Goal: Transaction & Acquisition: Purchase product/service

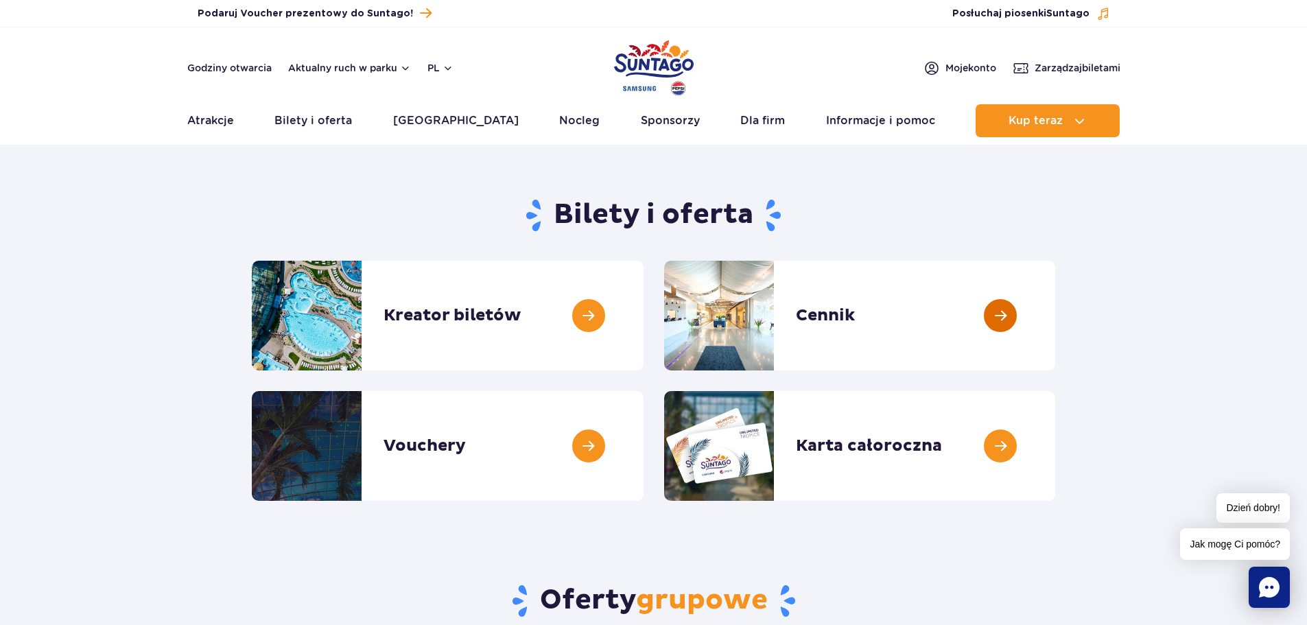
click at [1055, 315] on link at bounding box center [1055, 316] width 0 height 110
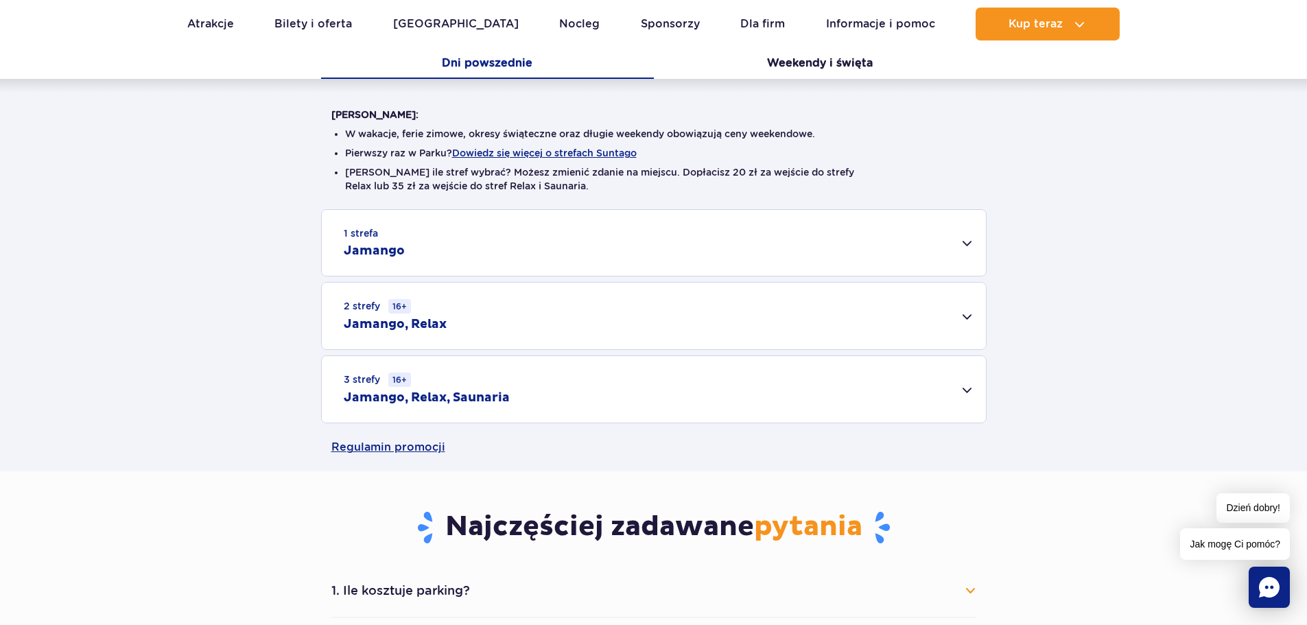
scroll to position [274, 0]
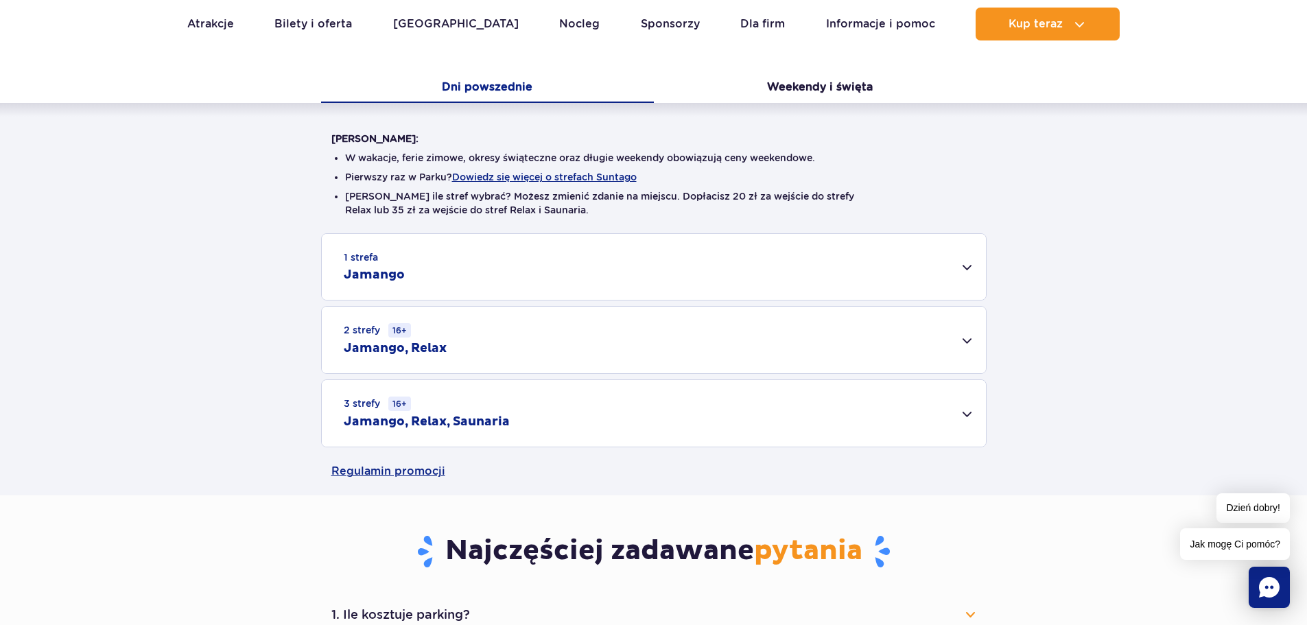
drag, startPoint x: 563, startPoint y: 429, endPoint x: 567, endPoint y: 421, distance: 8.9
click at [564, 427] on div "3 strefy 16+ Jamango, Relax, Saunaria" at bounding box center [654, 413] width 664 height 67
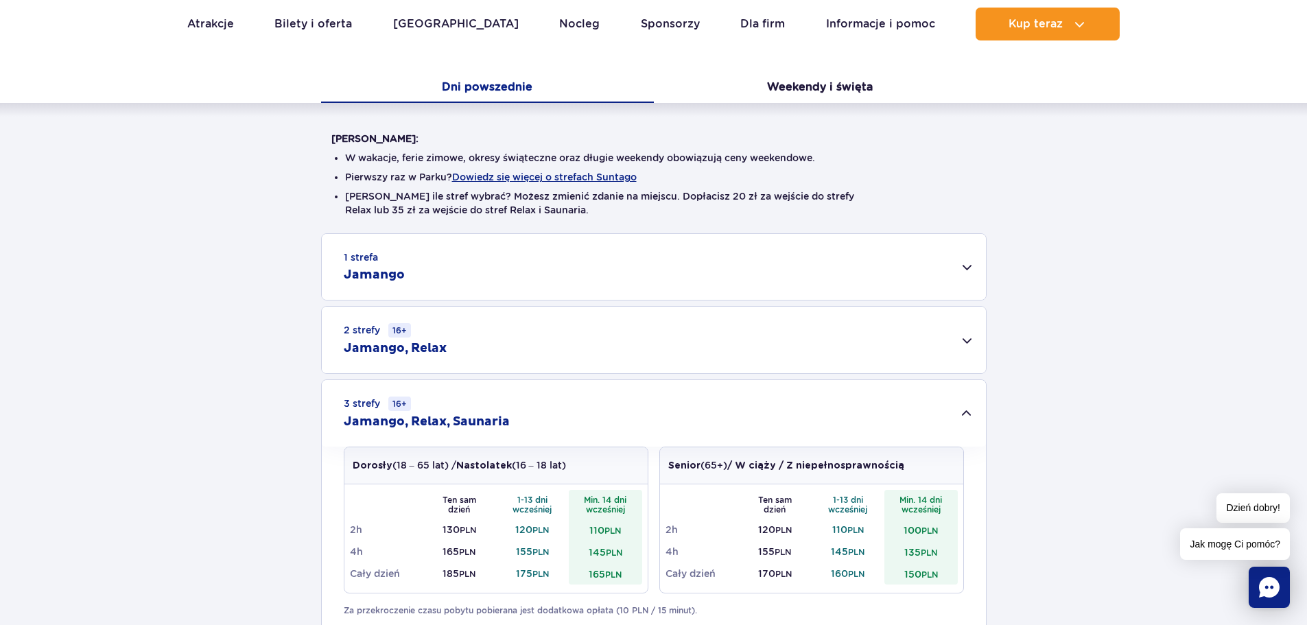
click at [587, 282] on div "1 strefa Jamango" at bounding box center [654, 267] width 664 height 66
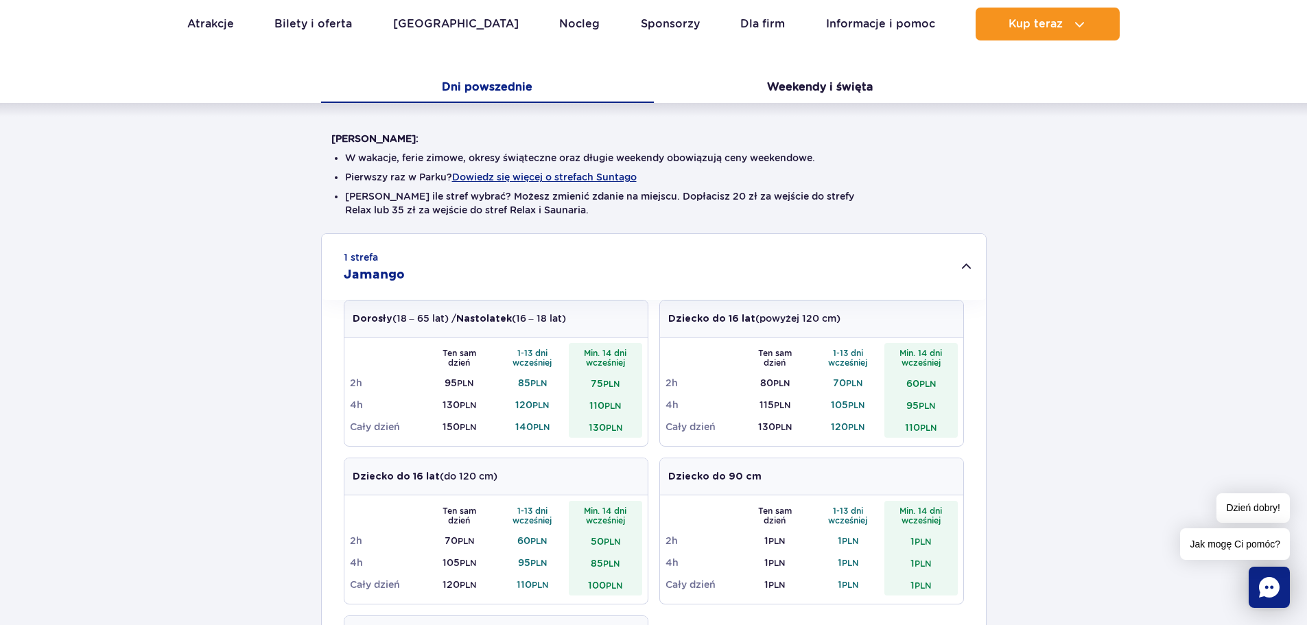
click at [636, 271] on div "1 strefa Jamango" at bounding box center [654, 267] width 664 height 66
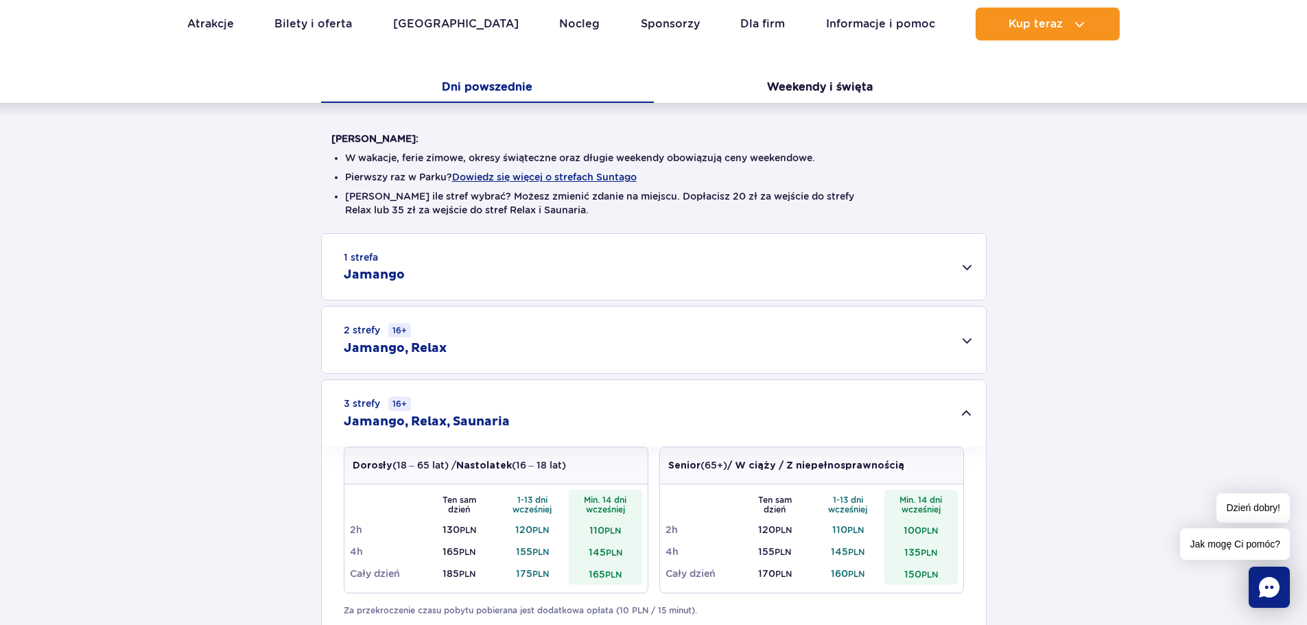
click at [558, 257] on div "1 strefa Jamango" at bounding box center [654, 267] width 664 height 66
